Goal: Information Seeking & Learning: Understand process/instructions

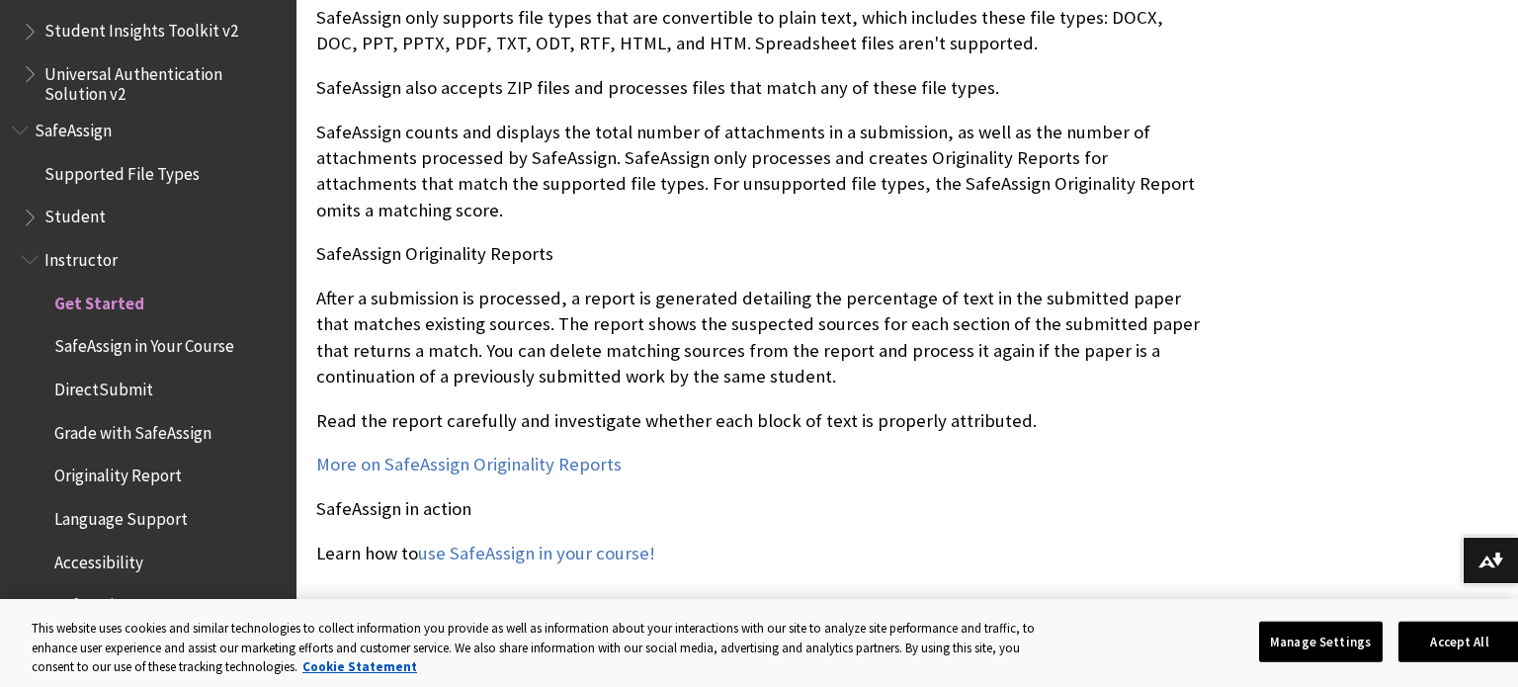
scroll to position [2111, 0]
click at [117, 384] on span "DirectSubmit" at bounding box center [103, 386] width 99 height 27
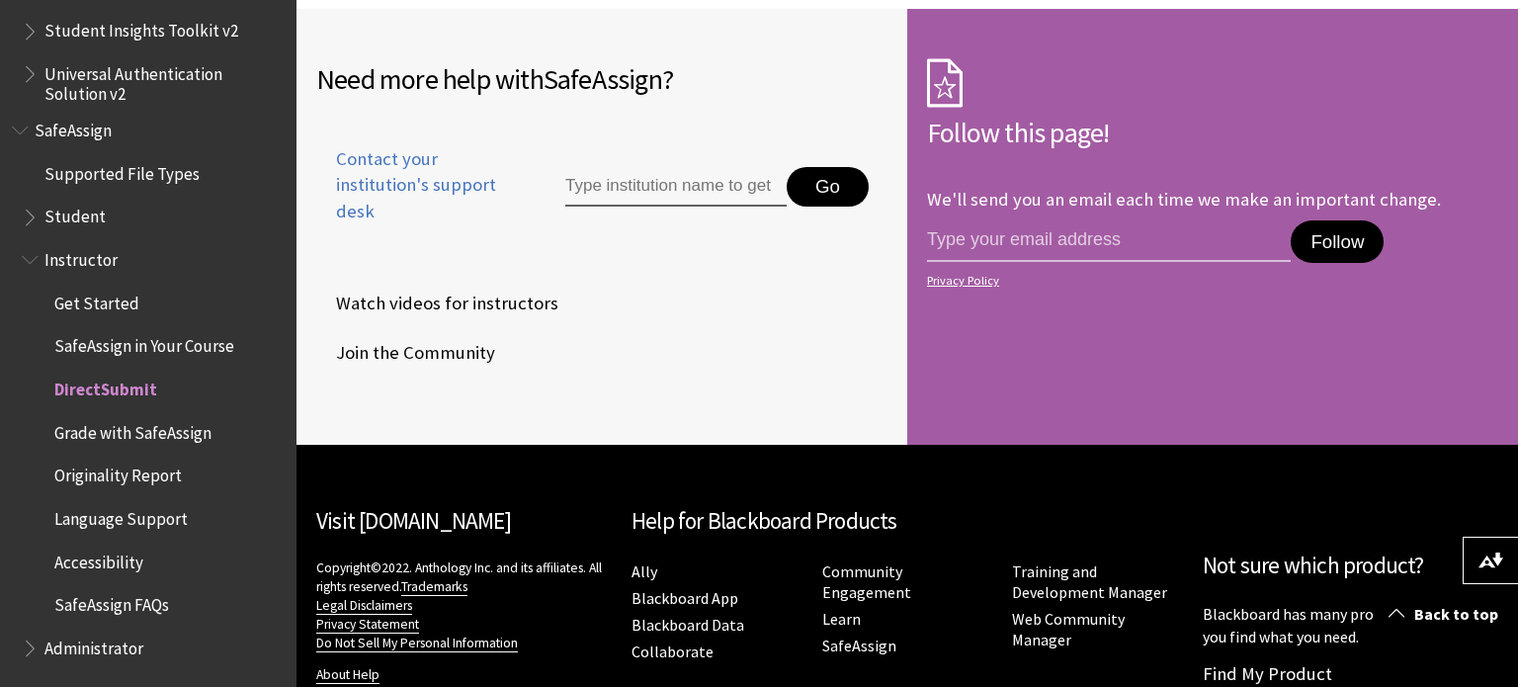
scroll to position [4712, 0]
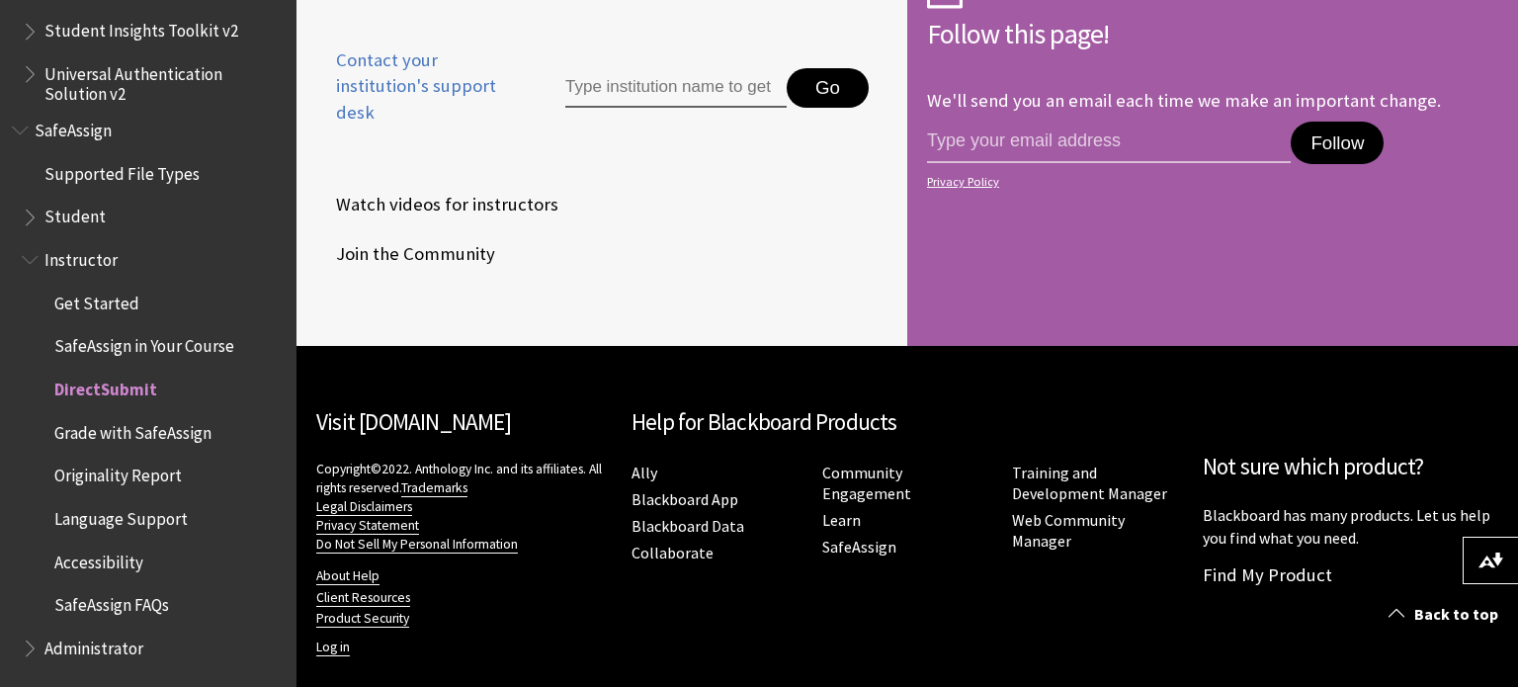
click at [82, 137] on span "SafeAssign" at bounding box center [73, 127] width 77 height 27
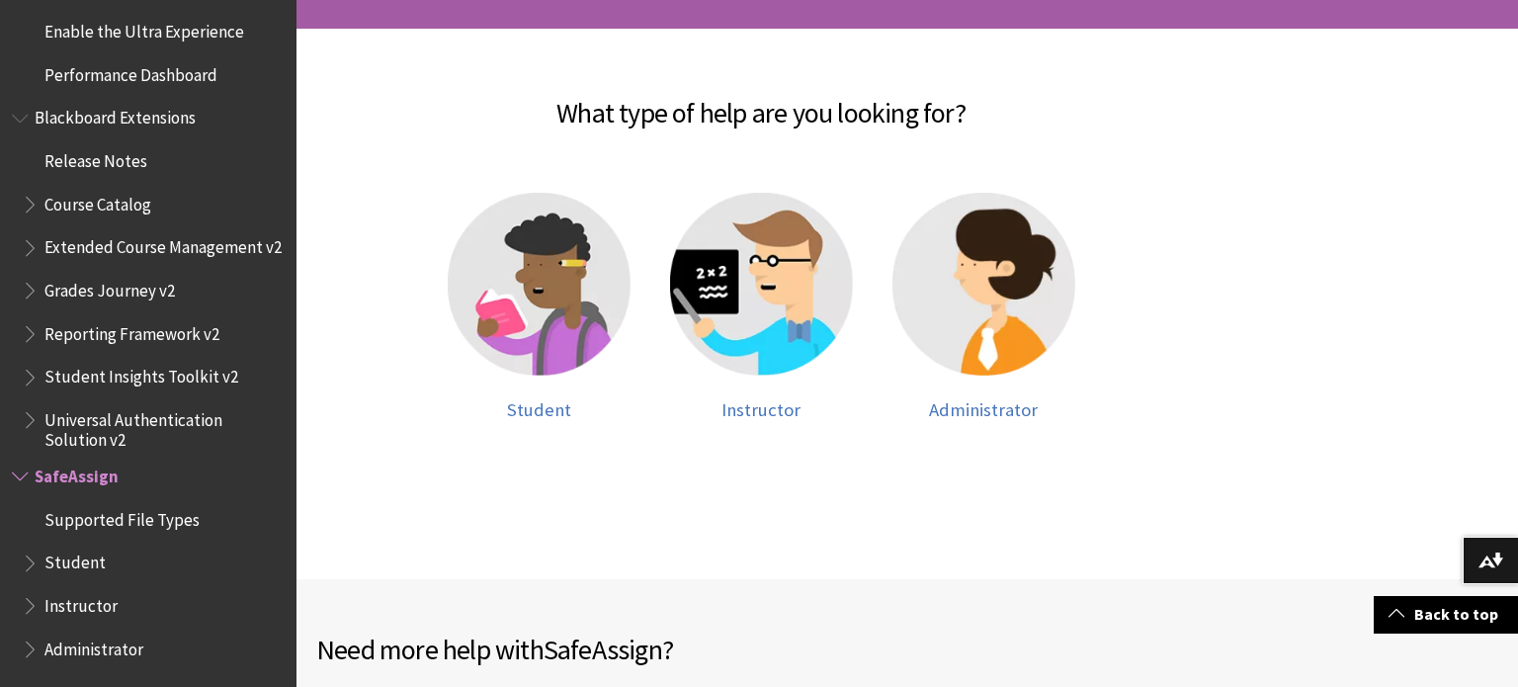
scroll to position [474, 0]
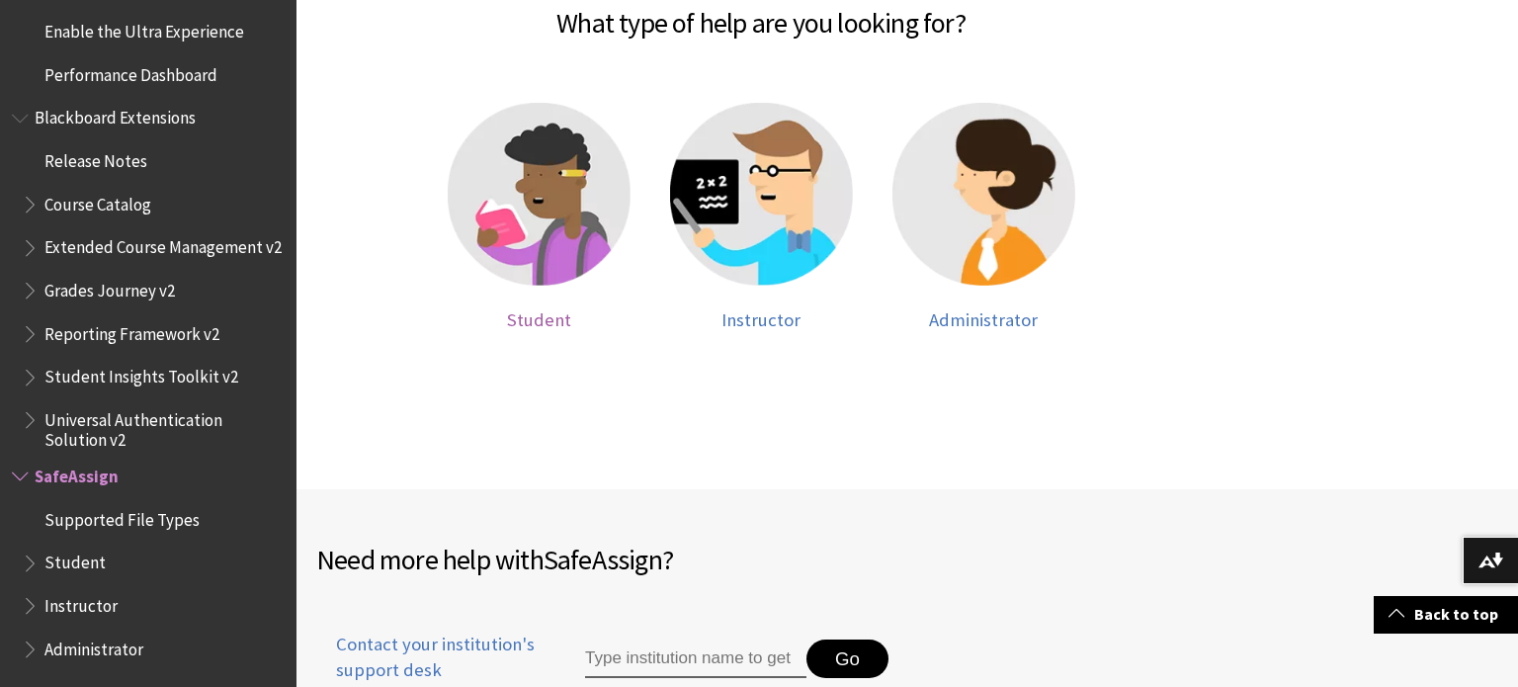
click at [535, 217] on img at bounding box center [539, 194] width 183 height 183
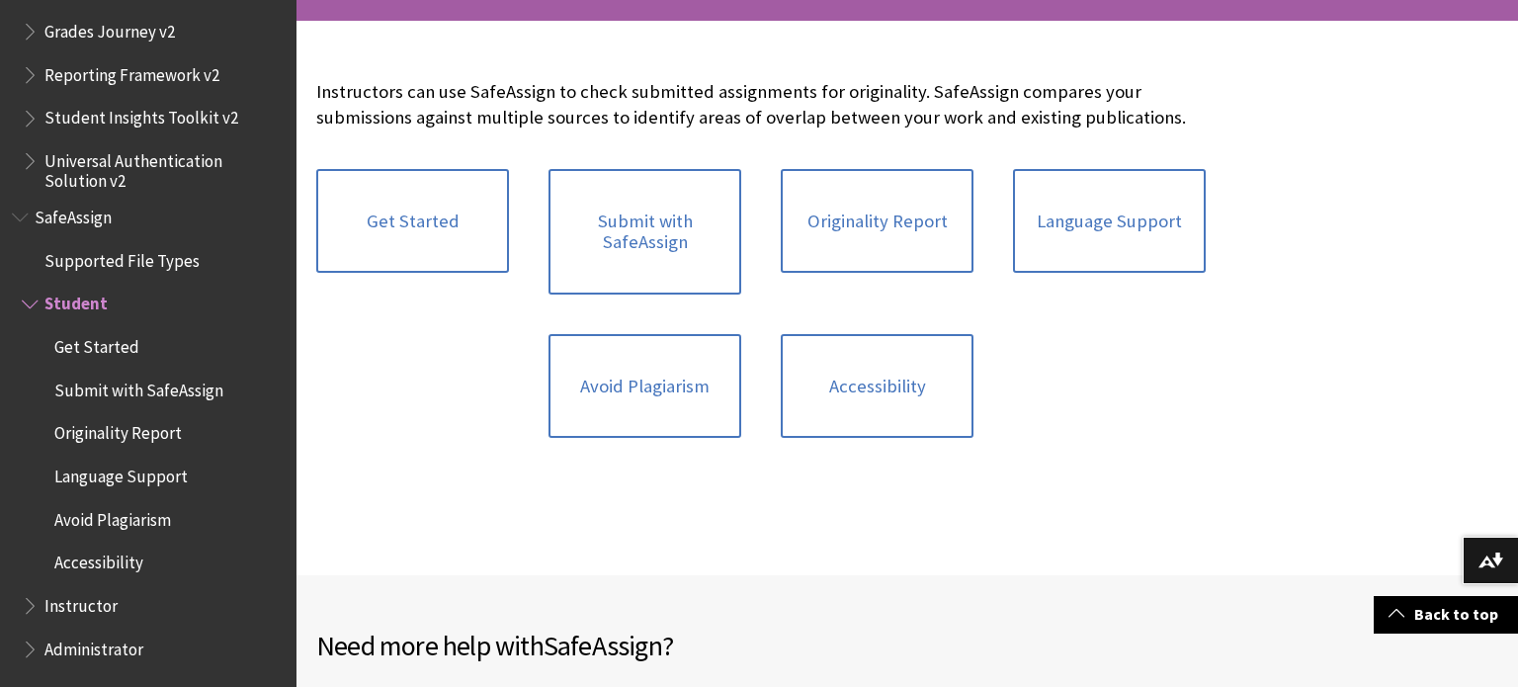
scroll to position [393, 0]
click at [604, 377] on link "Avoid Plagiarism" at bounding box center [644, 385] width 193 height 105
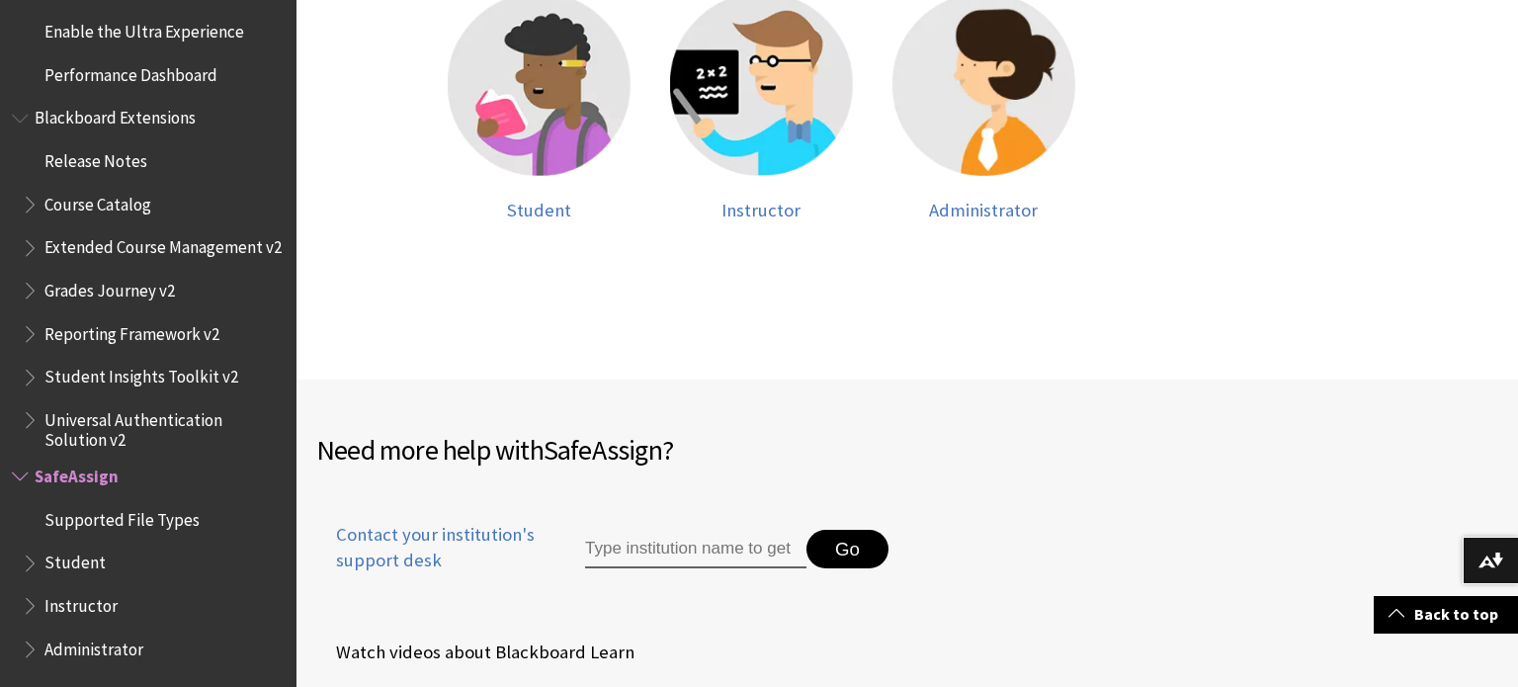
scroll to position [585, 0]
click at [578, 101] on img at bounding box center [539, 83] width 183 height 183
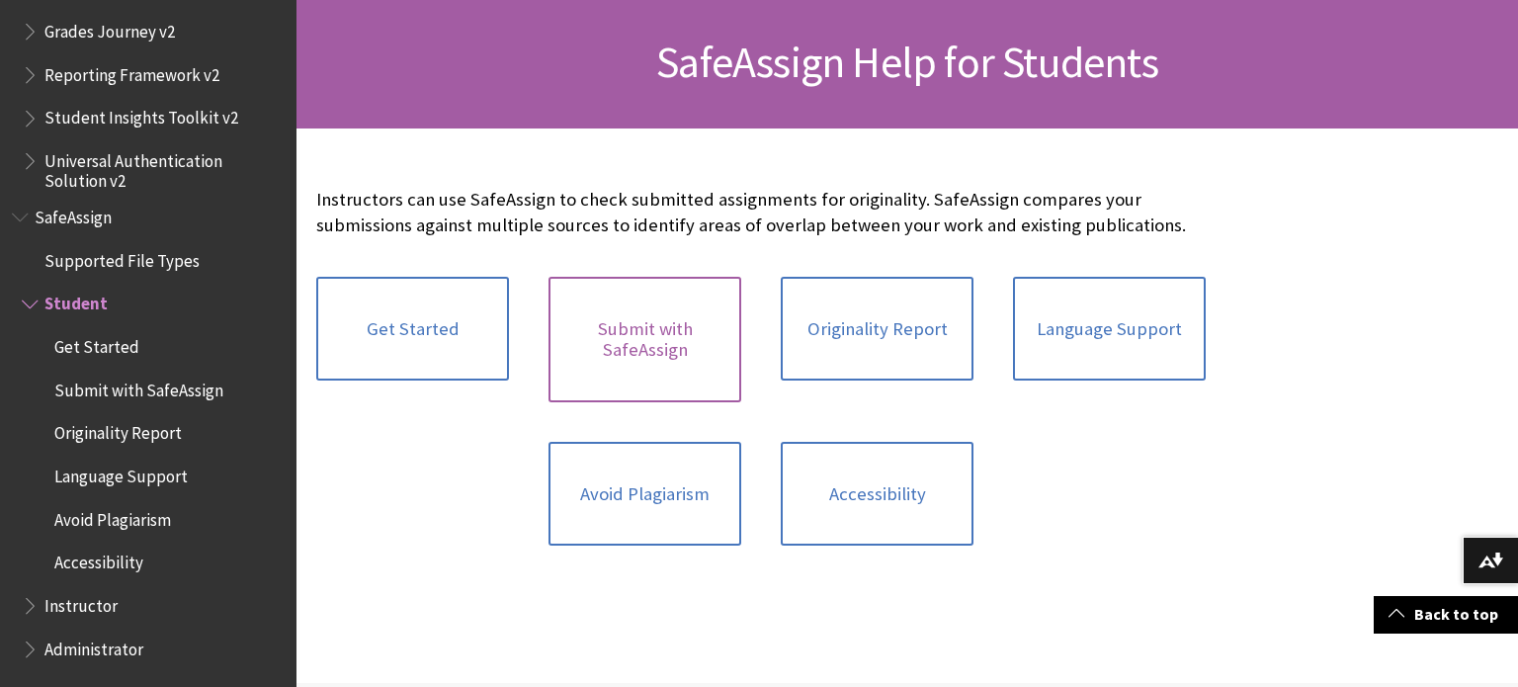
click at [685, 324] on link "Submit with SafeAssign" at bounding box center [644, 340] width 193 height 126
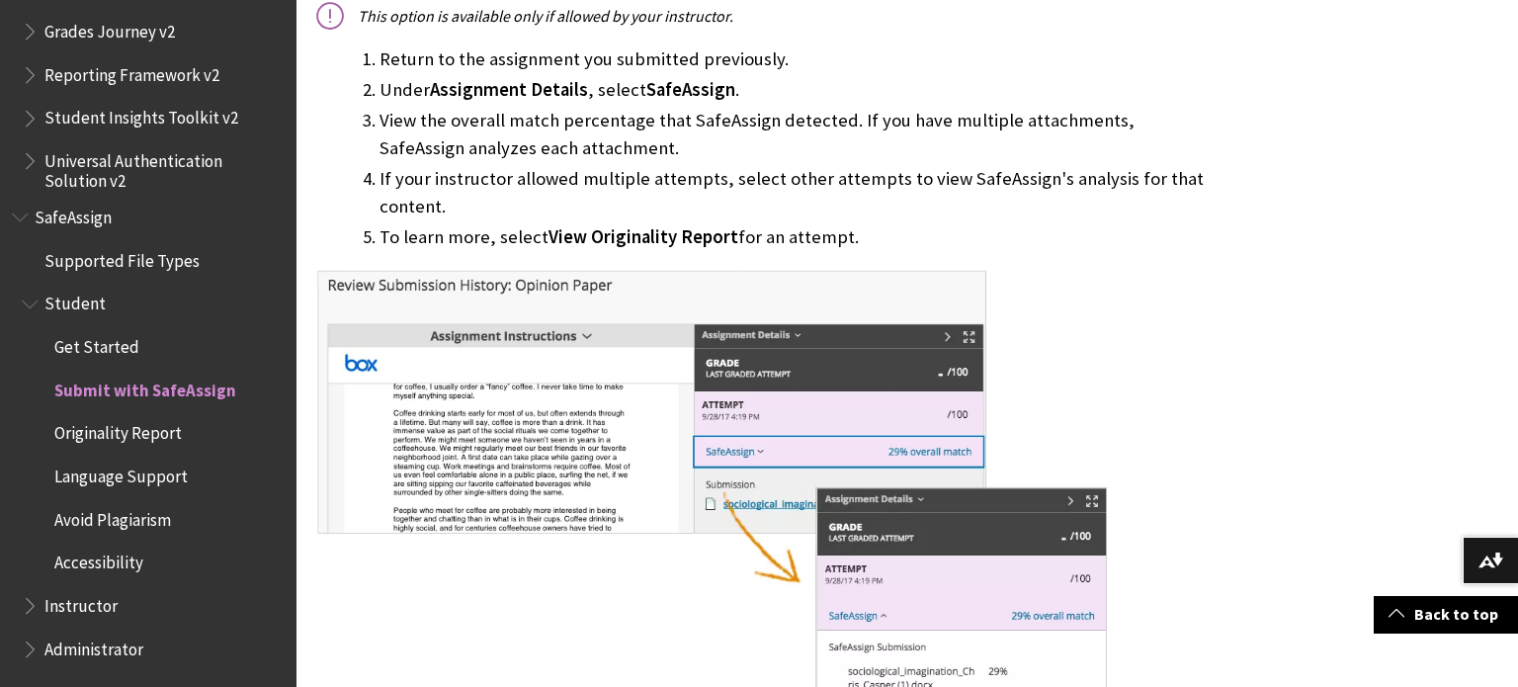
scroll to position [1511, 0]
